Goal: Entertainment & Leisure: Consume media (video, audio)

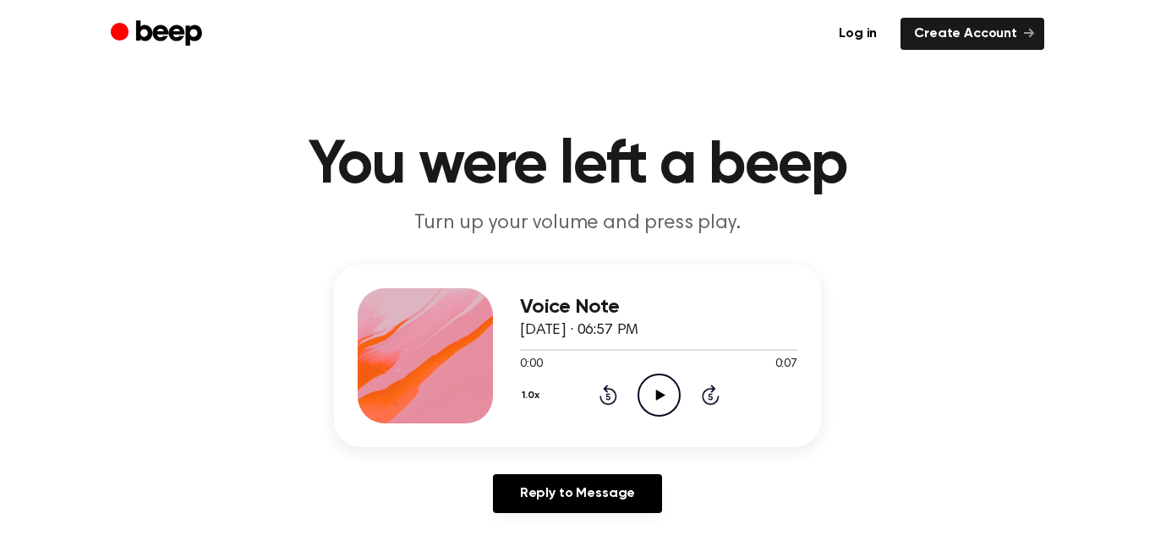
click at [655, 403] on icon "Play Audio" at bounding box center [659, 395] width 43 height 43
click at [668, 410] on icon "Play Audio" at bounding box center [659, 395] width 43 height 43
click at [650, 392] on icon "Play Audio" at bounding box center [659, 395] width 43 height 43
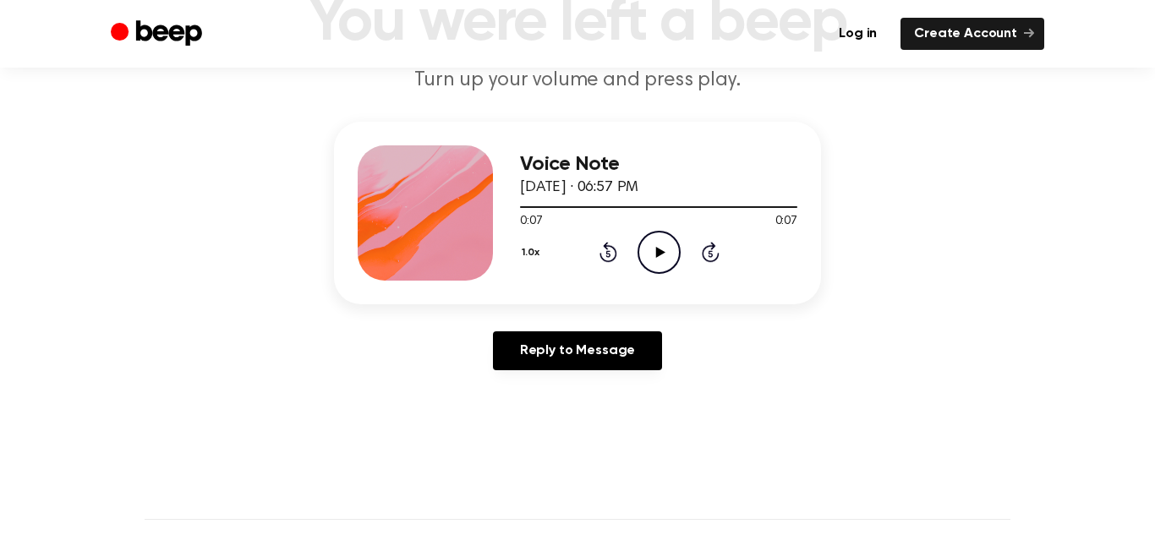
scroll to position [150, 0]
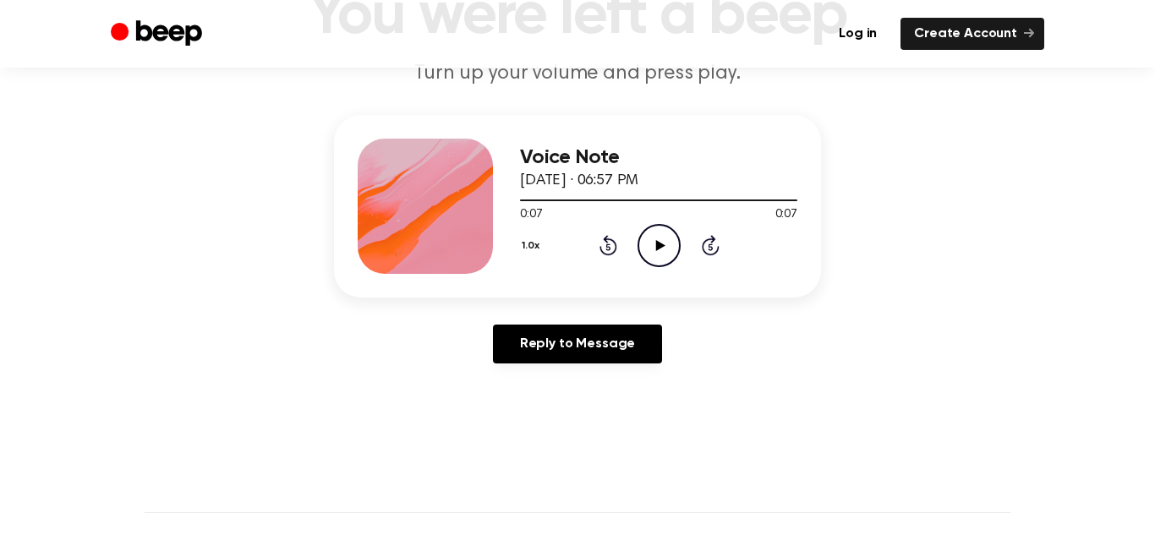
click at [669, 250] on icon "Play Audio" at bounding box center [659, 245] width 43 height 43
click at [669, 250] on icon "Pause Audio" at bounding box center [659, 245] width 43 height 43
click at [1049, 96] on main "You were left a beep Turn up your volume and press play. Voice Note [DATE] · 06…" at bounding box center [577, 371] width 1155 height 1043
click at [660, 239] on icon "Play Audio" at bounding box center [659, 245] width 43 height 43
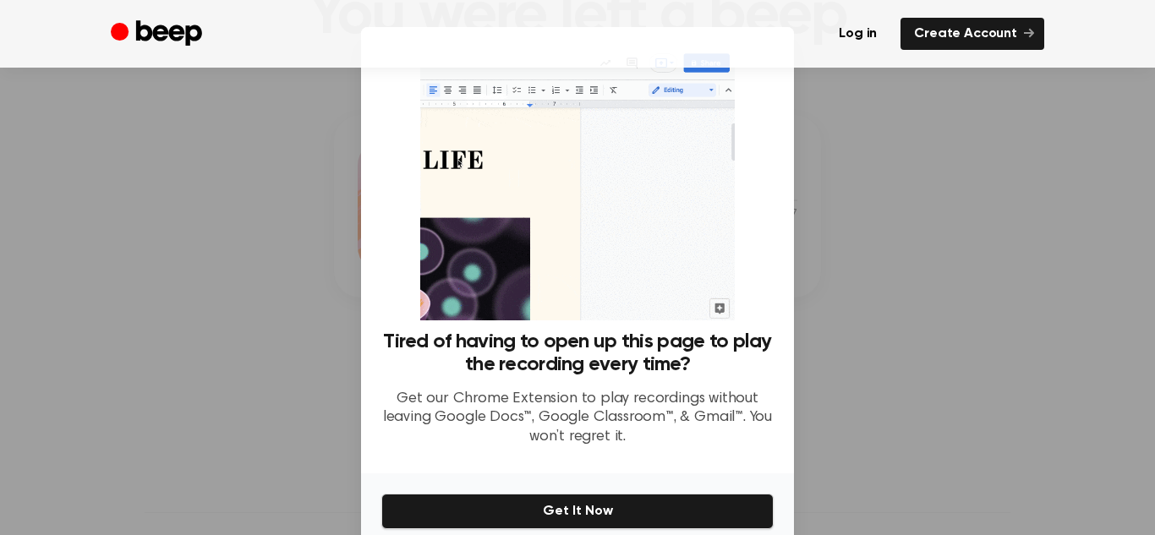
scroll to position [75, 0]
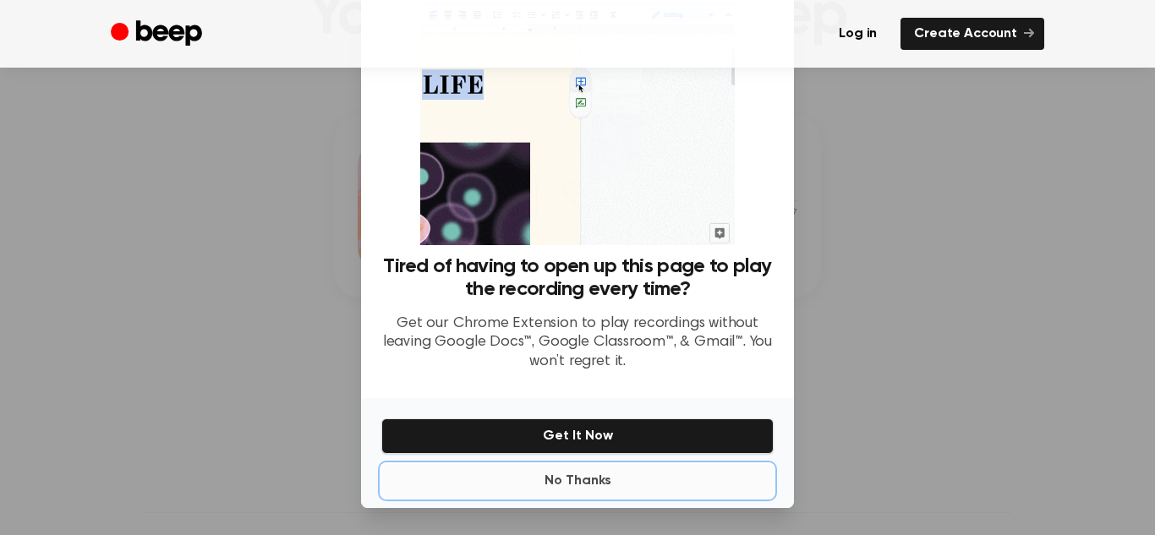
click at [626, 481] on button "No Thanks" at bounding box center [577, 481] width 392 height 34
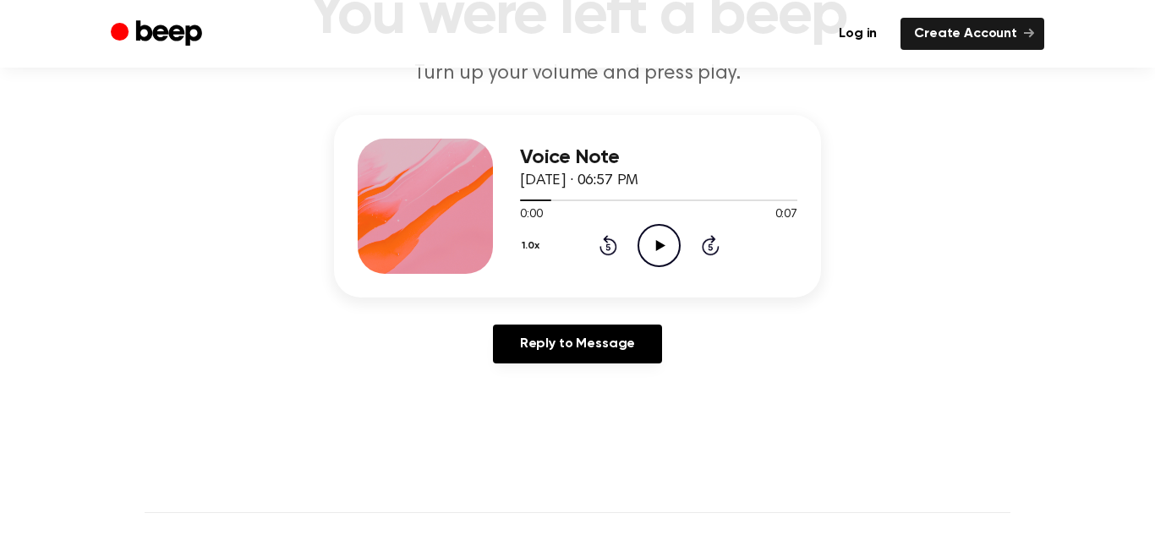
click at [664, 229] on icon "Play Audio" at bounding box center [659, 245] width 43 height 43
